Goal: Task Accomplishment & Management: Use online tool/utility

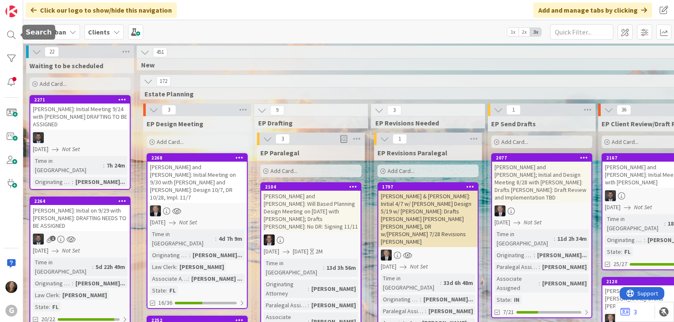
click at [11, 38] on div at bounding box center [11, 35] width 17 height 17
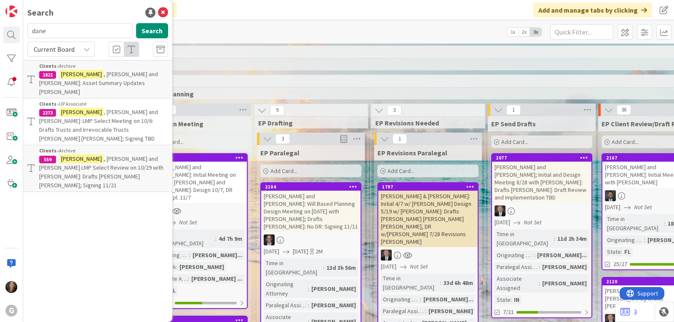
drag, startPoint x: 56, startPoint y: 30, endPoint x: 31, endPoint y: 30, distance: 25.3
click at [31, 30] on input "dane" at bounding box center [79, 30] width 105 height 15
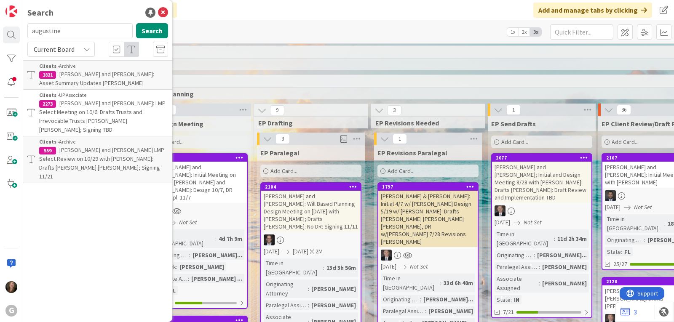
type input "augustine"
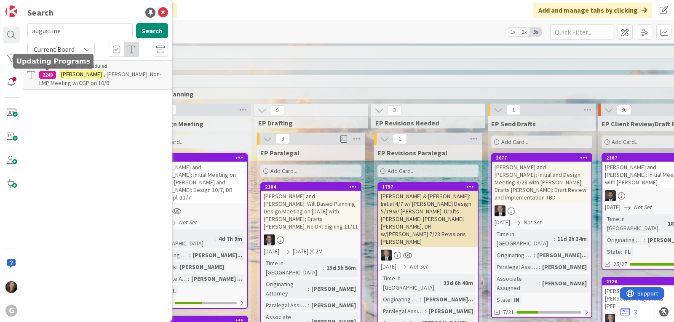
click at [50, 71] on div "2249" at bounding box center [47, 75] width 17 height 8
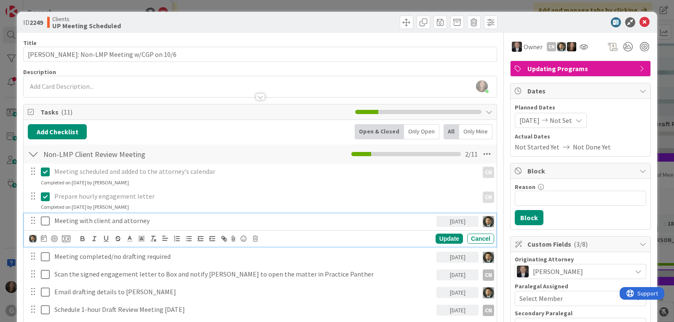
click at [45, 220] on icon at bounding box center [45, 221] width 9 height 10
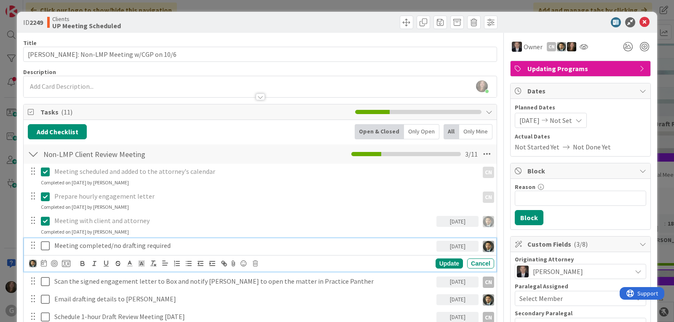
click at [91, 245] on p "Meeting completed/no drafting required" at bounding box center [243, 246] width 379 height 10
click at [257, 265] on icon at bounding box center [255, 264] width 5 height 6
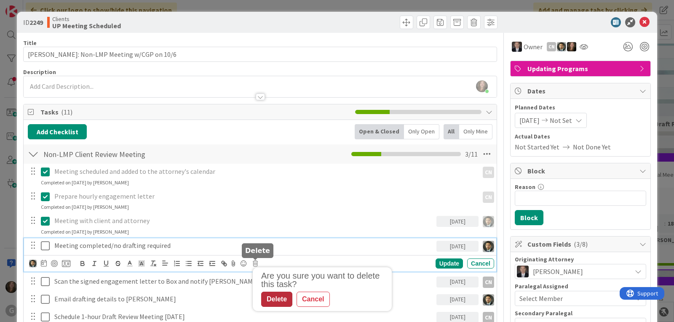
click at [276, 301] on div "Delete" at bounding box center [276, 299] width 31 height 15
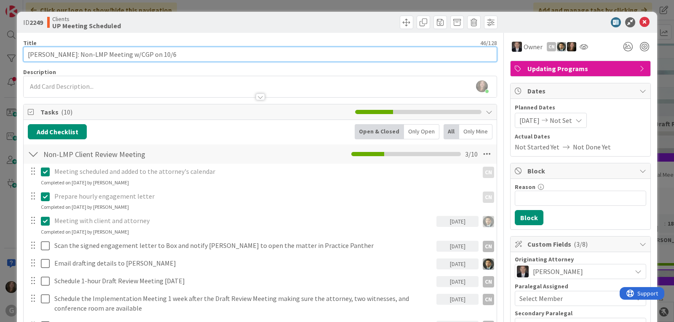
click at [200, 54] on input "[PERSON_NAME]: Non-LMP Meeting w/CGP on 10/6" at bounding box center [260, 54] width 474 height 15
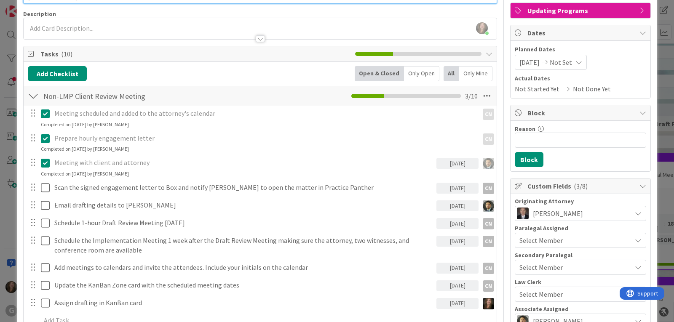
scroll to position [84, 0]
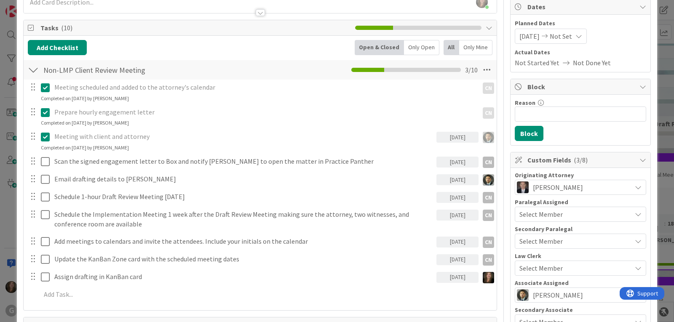
type input "[PERSON_NAME]: Non-LMP Meeting w/CGP on 10/6;"
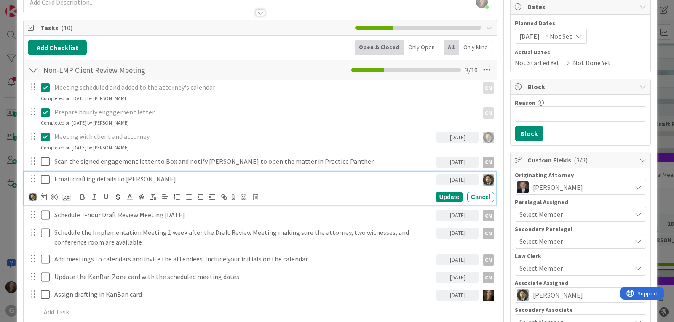
click at [45, 182] on icon at bounding box center [45, 179] width 9 height 10
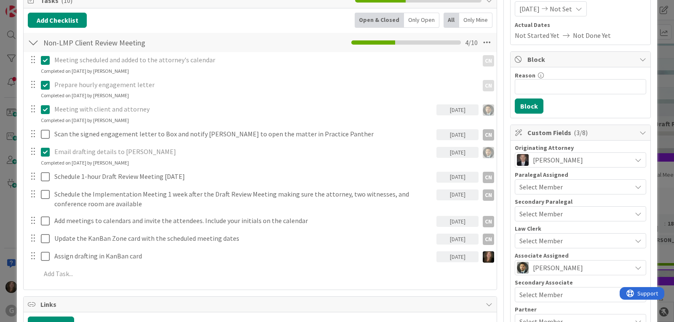
scroll to position [126, 0]
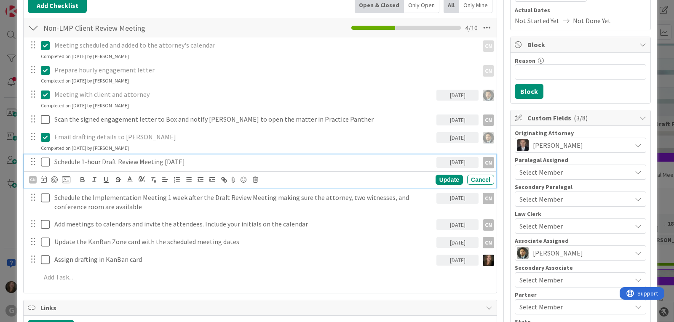
click at [159, 162] on p "Schedule 1-hour Draft Review Meeting [DATE]" at bounding box center [243, 162] width 379 height 10
click at [255, 179] on icon at bounding box center [255, 180] width 5 height 6
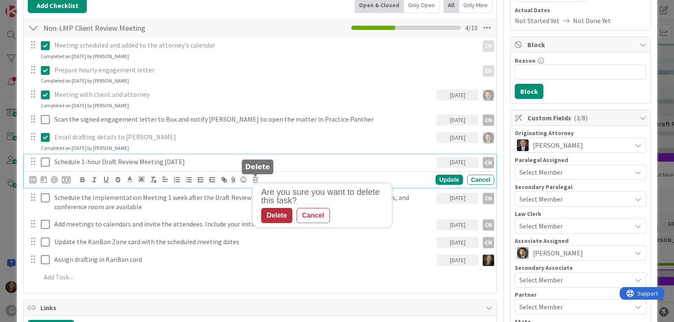
click at [275, 212] on div "Delete" at bounding box center [276, 215] width 31 height 15
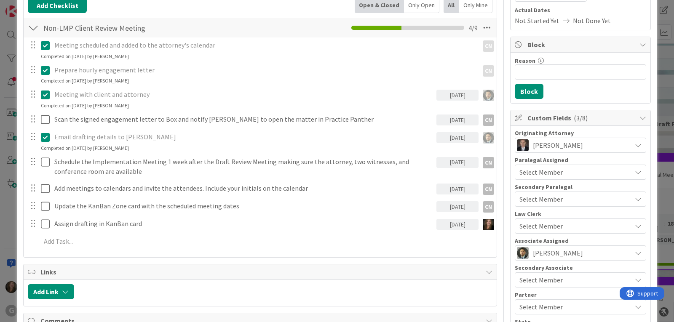
scroll to position [0, 0]
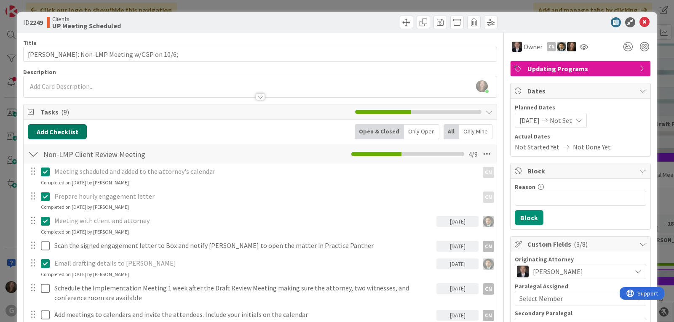
click at [69, 129] on button "Add Checklist" at bounding box center [57, 131] width 59 height 15
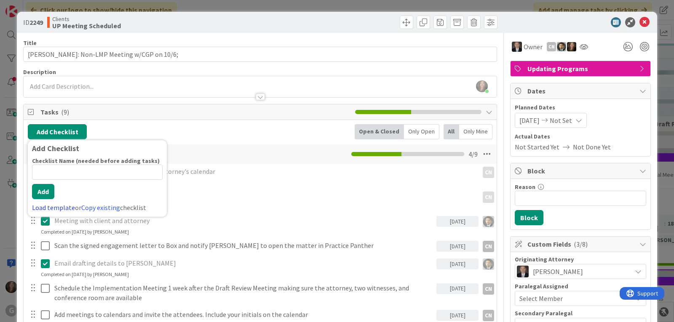
click at [46, 209] on link "Load template" at bounding box center [53, 207] width 43 height 8
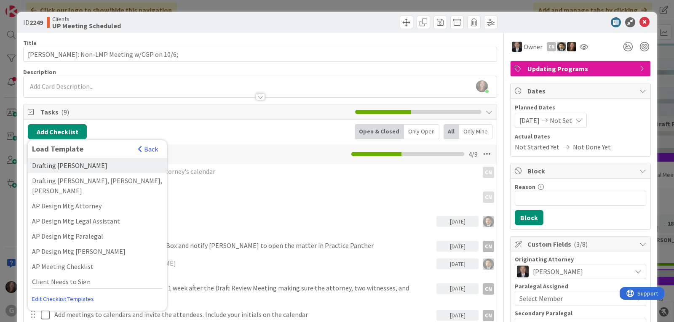
click at [53, 163] on div "Drafting [PERSON_NAME]" at bounding box center [97, 165] width 139 height 15
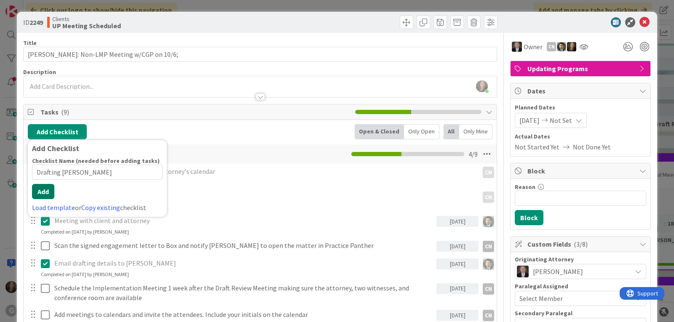
click at [42, 201] on div "Checklist Name (needed before adding tasks) 19 / 64 Drafting [PERSON_NAME] Add …" at bounding box center [97, 185] width 131 height 56
click at [45, 191] on button "Add" at bounding box center [43, 191] width 22 height 15
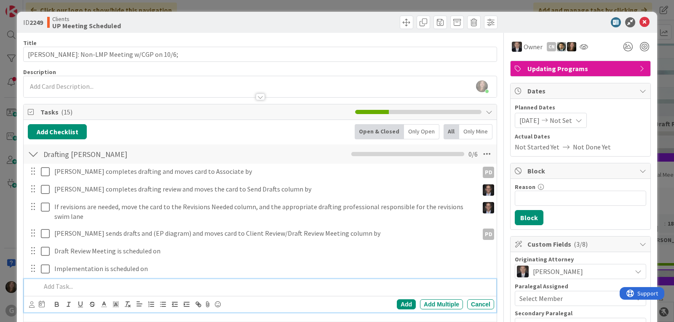
click at [64, 91] on div at bounding box center [260, 92] width 473 height 9
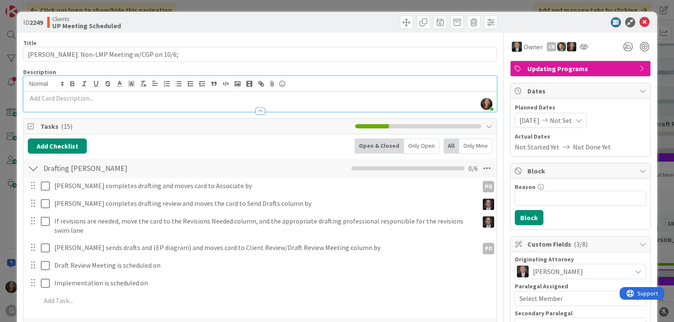
click at [62, 98] on p at bounding box center [260, 99] width 465 height 10
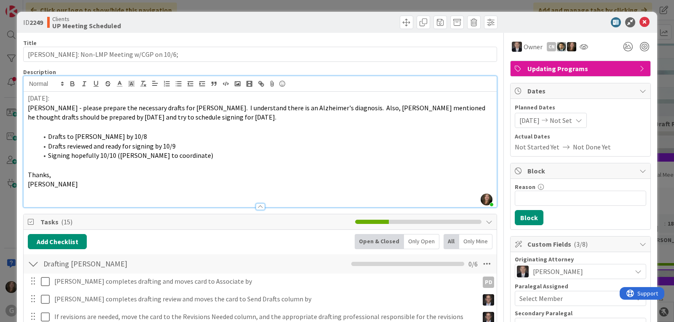
click at [43, 192] on p at bounding box center [260, 194] width 465 height 10
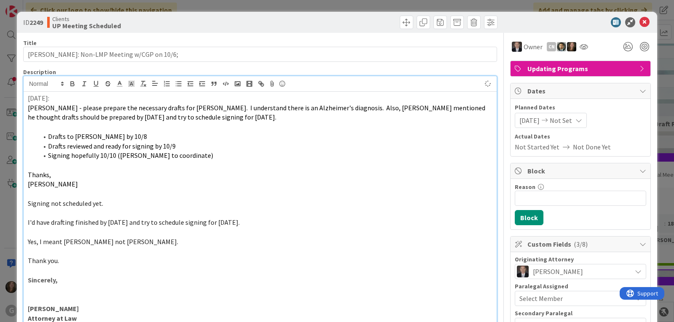
scroll to position [649, 0]
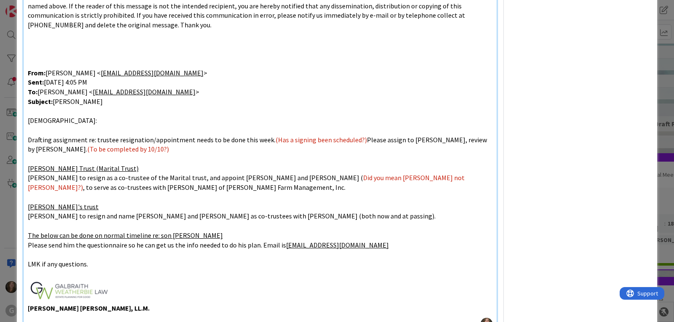
click at [139, 292] on p at bounding box center [260, 290] width 465 height 25
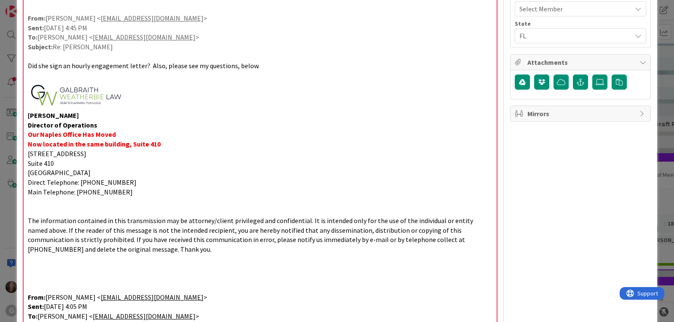
scroll to position [439, 0]
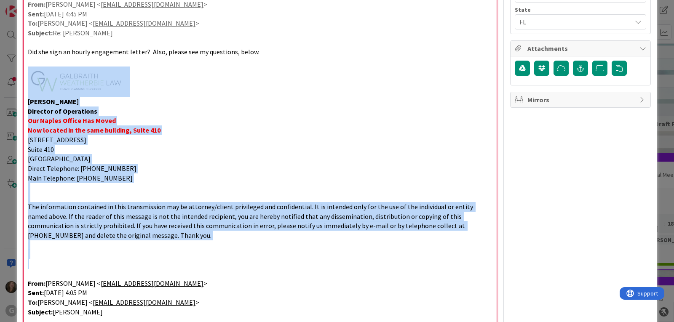
drag, startPoint x: 27, startPoint y: 261, endPoint x: 11, endPoint y: 91, distance: 170.6
click at [11, 91] on div "ID 2249 Clients UP Meeting Scheduled Title 47 / 128 [PERSON_NAME]: Non-LMP Meet…" at bounding box center [337, 161] width 674 height 322
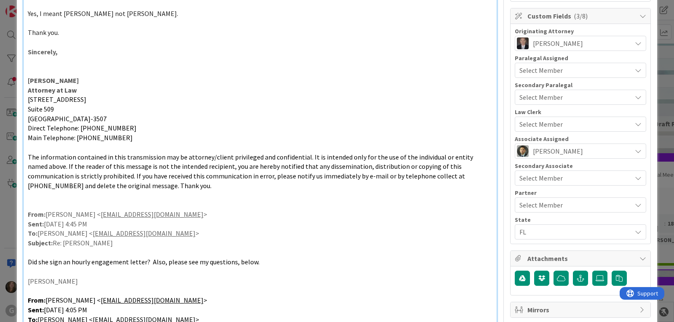
scroll to position [228, 0]
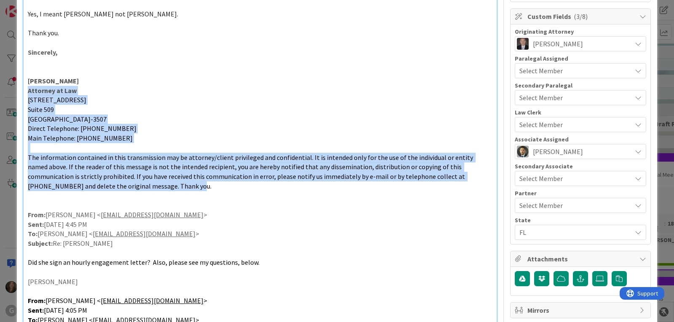
drag, startPoint x: 116, startPoint y: 187, endPoint x: 29, endPoint y: 86, distance: 133.5
click at [29, 86] on div "[DATE]: [PERSON_NAME] - please prepare the necessary drafts for [PERSON_NAME]. …" at bounding box center [260, 199] width 473 height 671
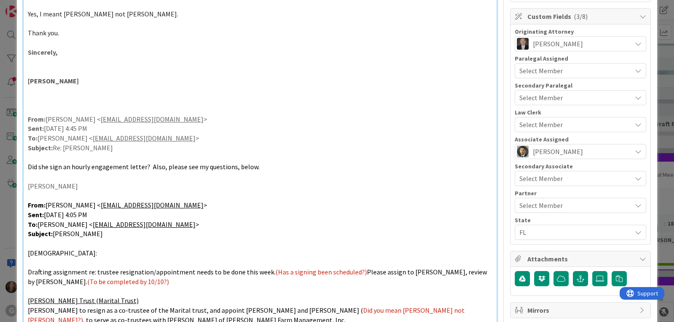
scroll to position [102, 0]
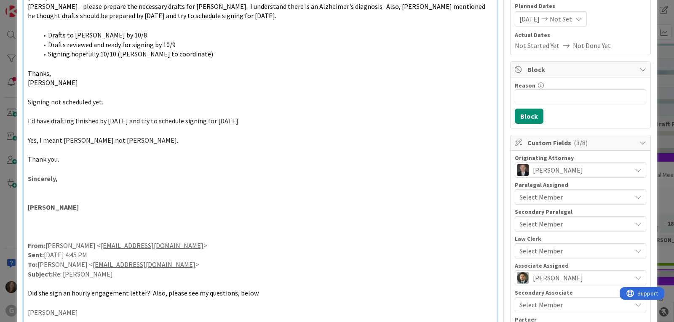
click at [67, 179] on p "Sincerely," at bounding box center [260, 179] width 465 height 10
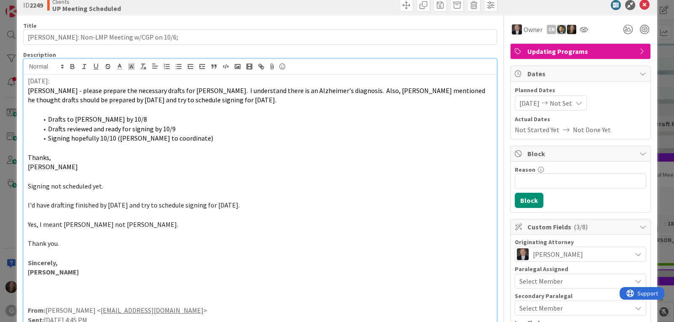
scroll to position [0, 0]
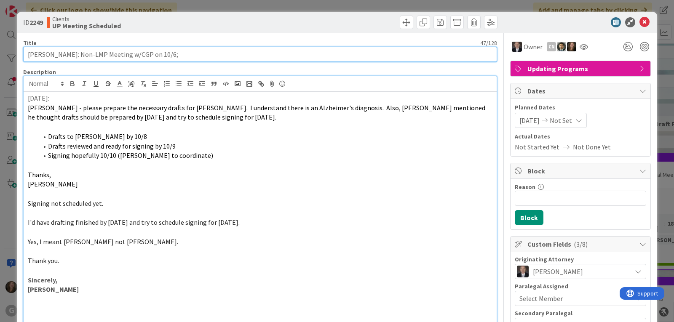
click at [207, 53] on input "[PERSON_NAME]: Non-LMP Meeting w/CGP on 10/6;" at bounding box center [260, 54] width 474 height 15
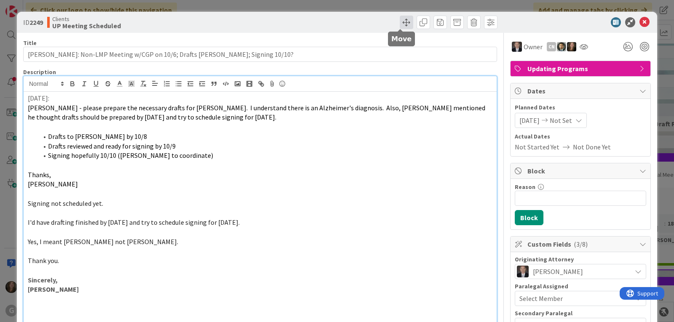
click at [401, 20] on span at bounding box center [406, 22] width 13 height 13
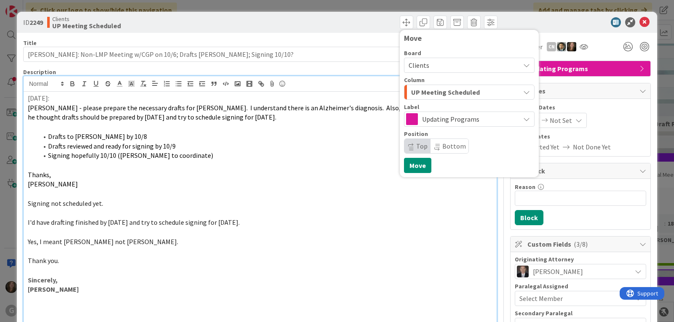
click at [436, 93] on span "UP Meeting Scheduled" at bounding box center [445, 92] width 69 height 11
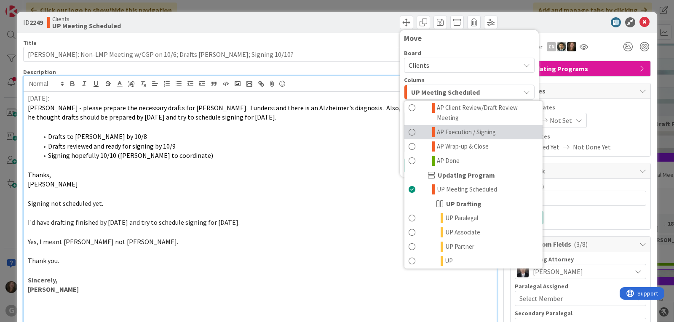
scroll to position [548, 0]
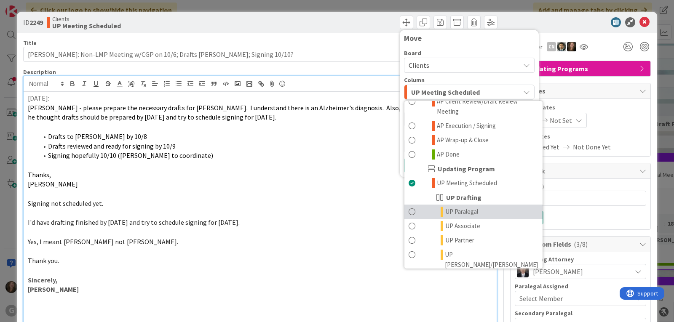
click at [447, 207] on span "UP Paralegal" at bounding box center [461, 212] width 33 height 10
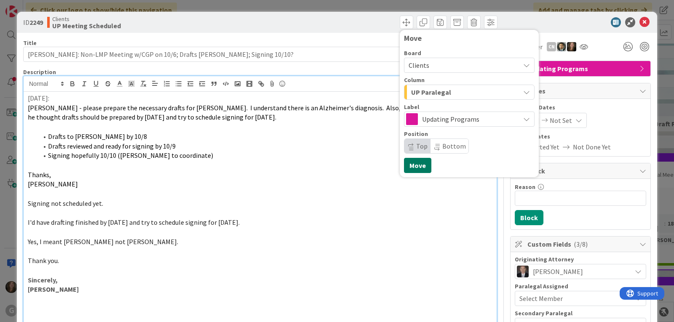
click at [414, 171] on button "Move" at bounding box center [417, 165] width 27 height 15
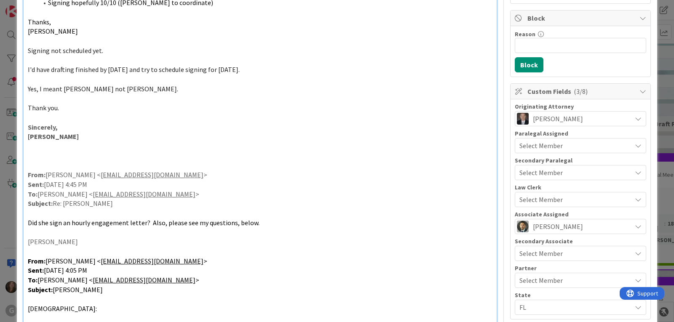
scroll to position [169, 0]
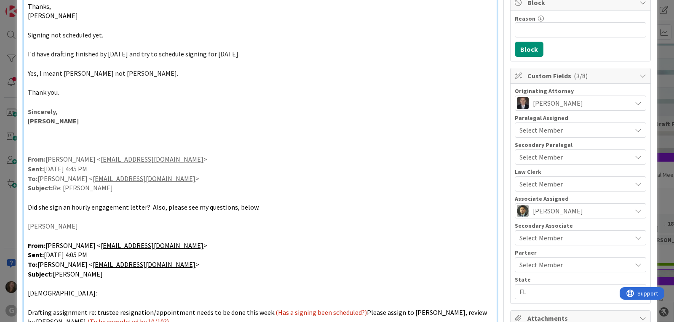
click at [537, 179] on div "Select Member" at bounding box center [580, 184] width 131 height 15
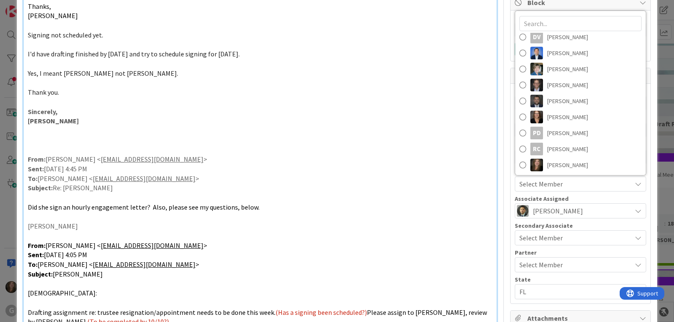
scroll to position [133, 0]
click at [547, 134] on span "[PERSON_NAME]" at bounding box center [567, 132] width 41 height 13
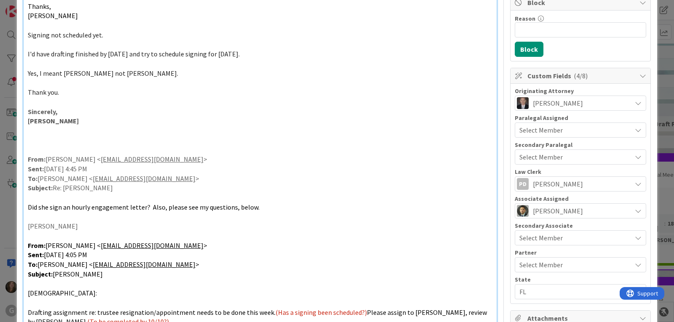
click at [536, 238] on span "Select Member" at bounding box center [540, 238] width 43 height 10
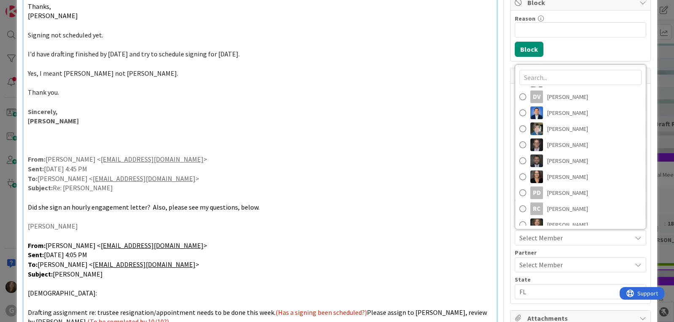
scroll to position [126, 0]
click at [550, 147] on span "[PERSON_NAME]" at bounding box center [567, 144] width 41 height 13
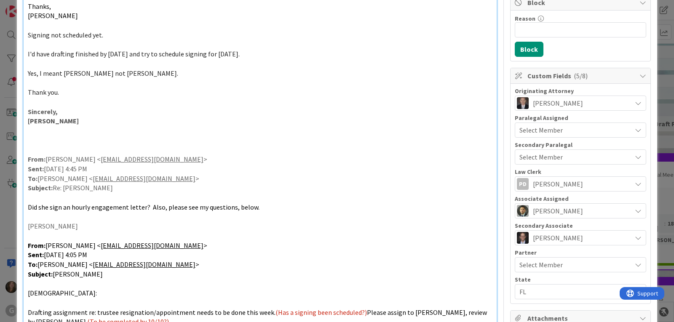
scroll to position [0, 0]
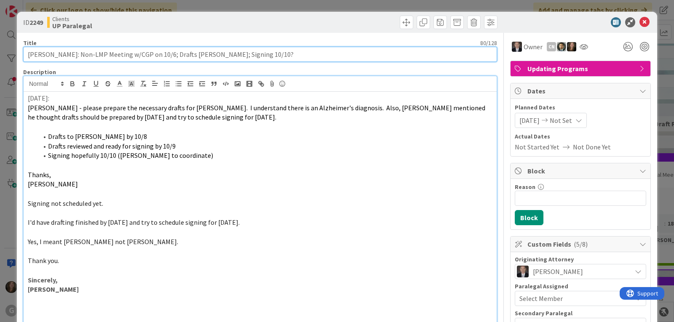
click at [312, 55] on input "[PERSON_NAME]: Non-LMP Meeting w/CGP on 10/6; Drafts [PERSON_NAME]; Signing 10/…" at bounding box center [260, 54] width 474 height 15
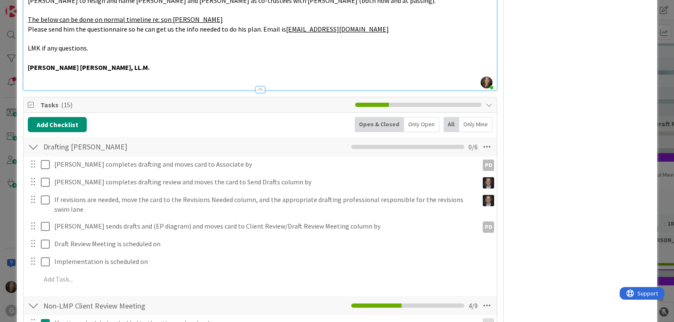
scroll to position [590, 0]
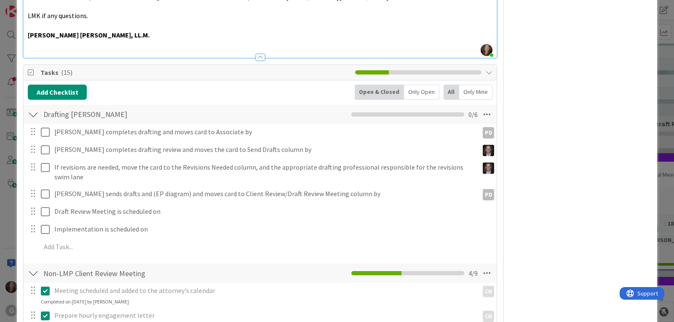
type input "[PERSON_NAME]: Non-LMP Meeting w/CGP on 10/6; Drafts [PERSON_NAME]; Signing 10/…"
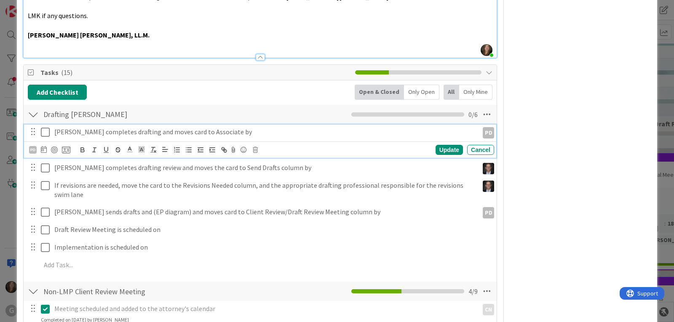
click at [182, 130] on p "[PERSON_NAME] completes drafting and moves card to Associate by" at bounding box center [264, 132] width 421 height 10
click at [43, 151] on icon at bounding box center [44, 149] width 6 height 7
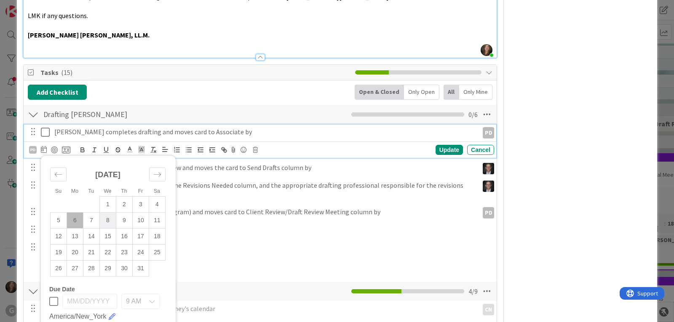
click at [110, 218] on td "8" at bounding box center [108, 220] width 16 height 16
type input "[DATE]"
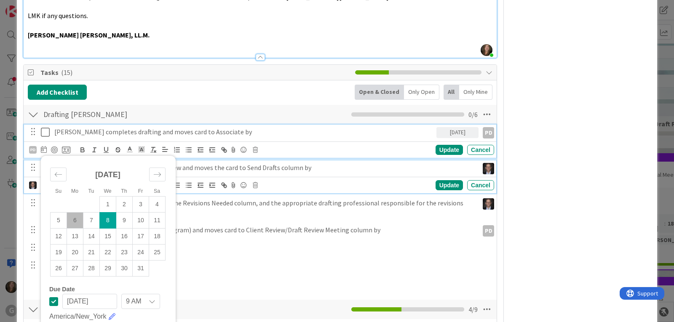
click at [254, 169] on p "[PERSON_NAME] completes drafting review and moves the card to Send Drafts colum…" at bounding box center [264, 168] width 421 height 10
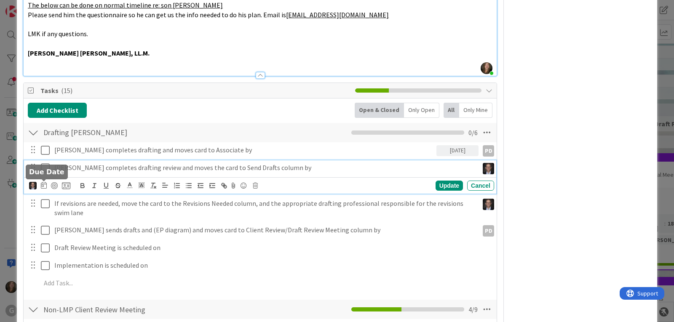
click at [44, 183] on icon at bounding box center [44, 185] width 6 height 7
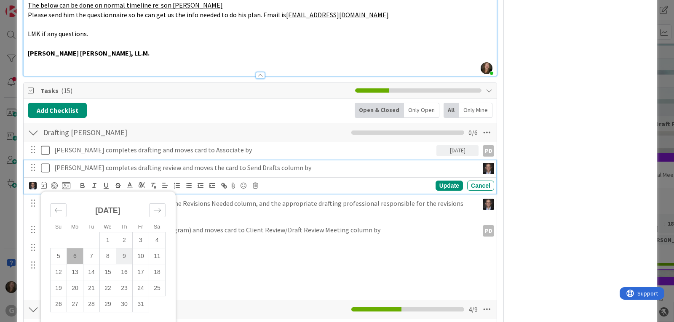
click at [126, 254] on td "9" at bounding box center [124, 256] width 16 height 16
type input "[DATE]"
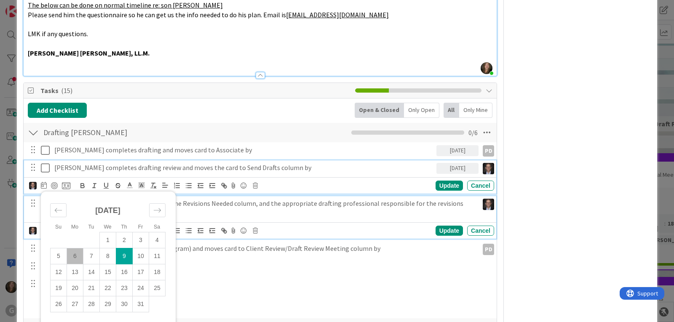
click at [216, 204] on p "If revisions are needed, move the card to the Revisions Needed column, and the …" at bounding box center [264, 208] width 421 height 19
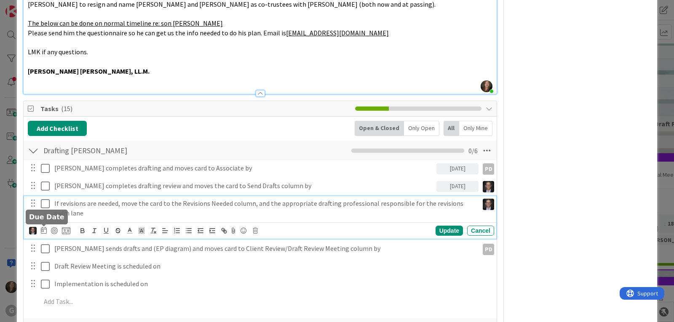
click at [41, 230] on icon at bounding box center [44, 230] width 6 height 7
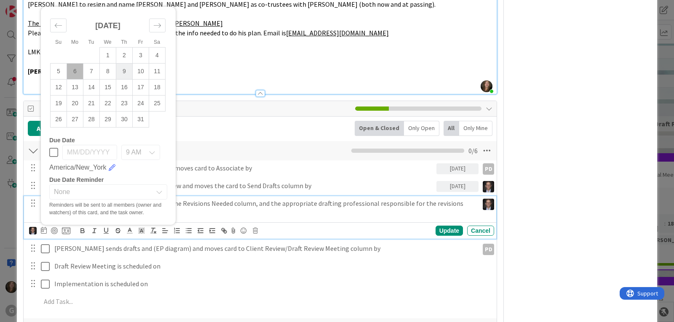
click at [127, 71] on td "9" at bounding box center [124, 72] width 16 height 16
type input "[DATE]"
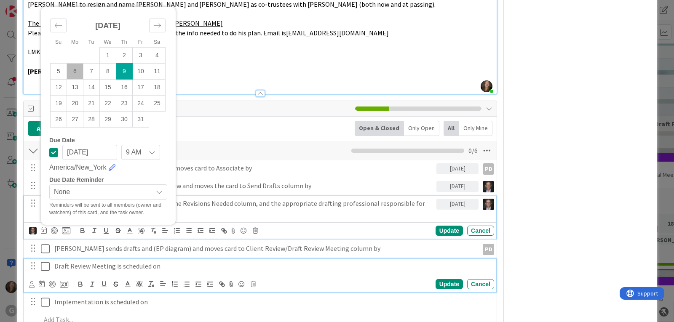
click at [98, 267] on p "Draft Review Meeting is scheduled on" at bounding box center [272, 267] width 436 height 10
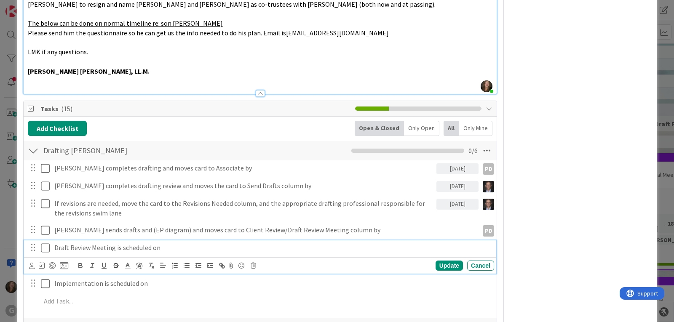
scroll to position [535, 0]
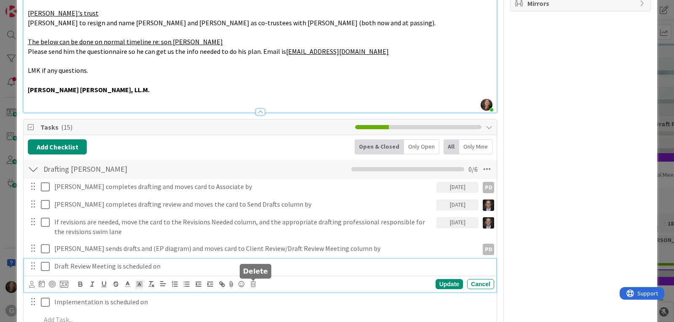
click at [253, 286] on icon at bounding box center [253, 284] width 5 height 6
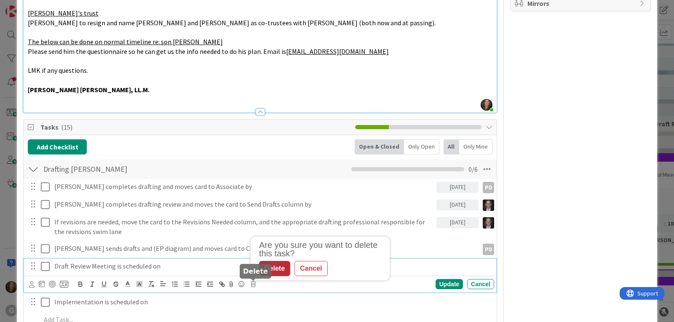
click at [274, 274] on div "Delete" at bounding box center [274, 268] width 31 height 15
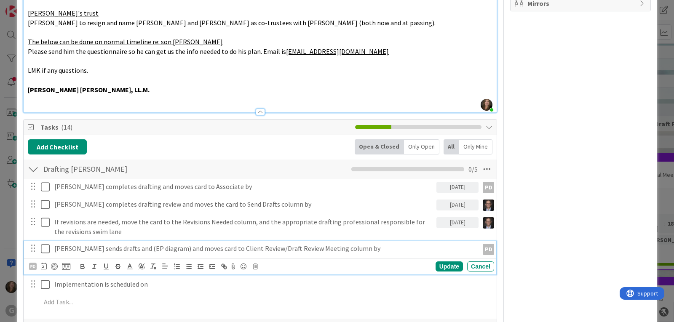
click at [128, 251] on p "[PERSON_NAME] sends drafts and (EP diagram) and moves card to Client Review/Dra…" at bounding box center [264, 249] width 421 height 10
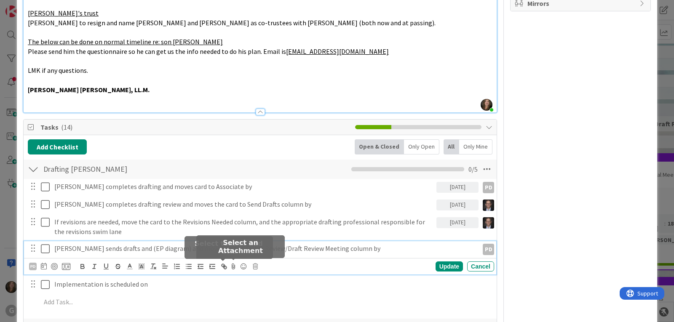
click at [254, 265] on icon at bounding box center [255, 267] width 5 height 6
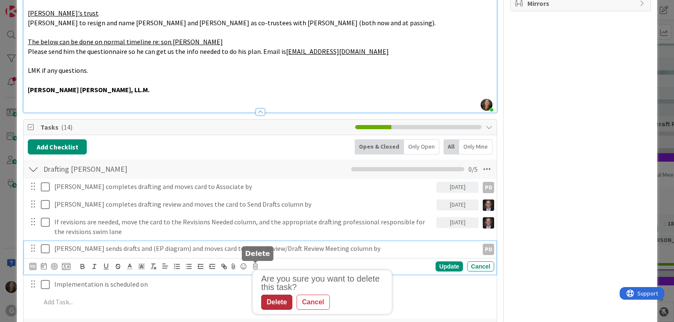
click at [279, 305] on div "Delete" at bounding box center [276, 302] width 31 height 15
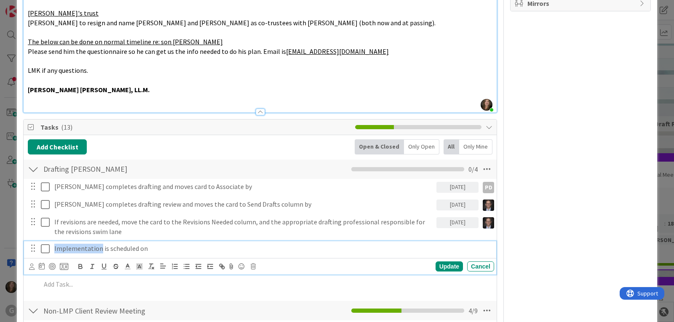
drag, startPoint x: 99, startPoint y: 250, endPoint x: 53, endPoint y: 246, distance: 46.9
click at [53, 246] on div "Implementation is scheduled on" at bounding box center [272, 248] width 443 height 15
click at [30, 269] on icon at bounding box center [31, 267] width 5 height 6
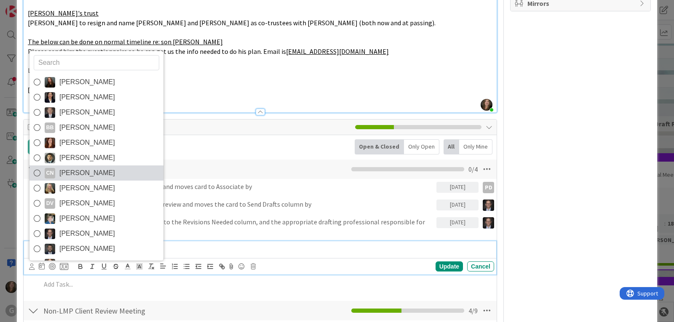
click at [86, 172] on span "[PERSON_NAME]" at bounding box center [87, 173] width 56 height 13
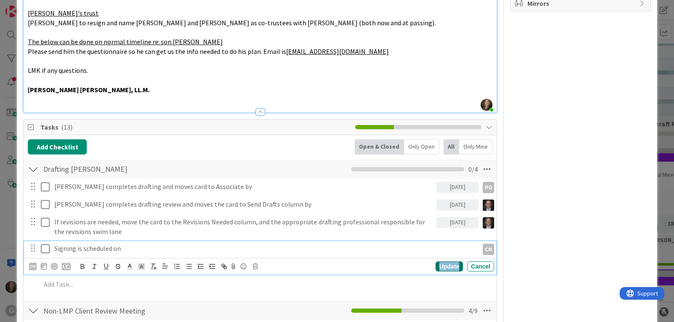
click at [436, 267] on div "Update" at bounding box center [449, 267] width 27 height 10
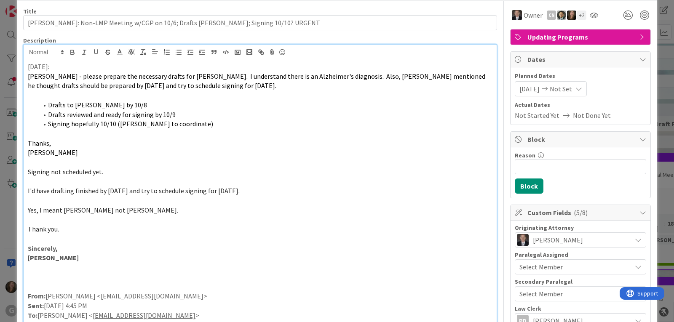
scroll to position [0, 0]
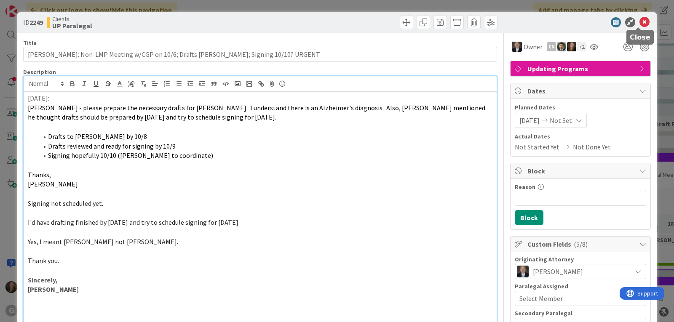
click at [640, 20] on icon at bounding box center [645, 22] width 10 height 10
